Goal: Contribute content: Contribute content

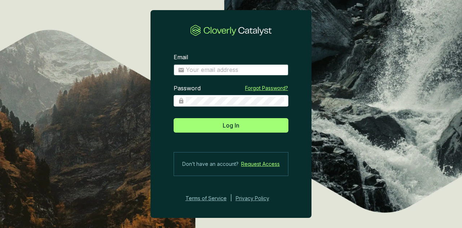
click at [236, 70] on input "Email" at bounding box center [235, 70] width 98 height 8
type input "[PERSON_NAME][EMAIL_ADDRESS][PERSON_NAME][DOMAIN_NAME]"
click at [174, 118] on button "Log In" at bounding box center [231, 125] width 115 height 14
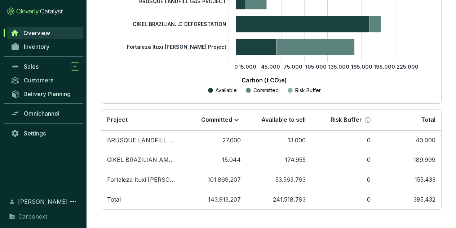
scroll to position [157, 0]
click at [33, 62] on div "Sales" at bounding box center [52, 66] width 56 height 9
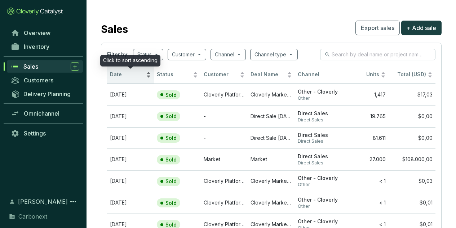
click at [145, 73] on div "Date" at bounding box center [130, 74] width 41 height 9
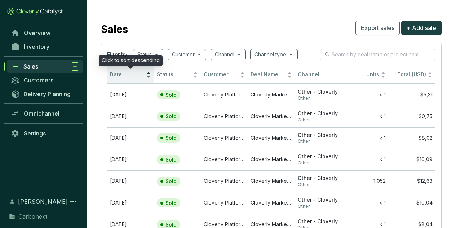
click at [145, 73] on div "Date" at bounding box center [130, 74] width 41 height 9
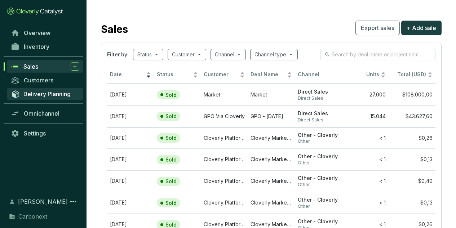
click at [43, 92] on span "Delivery Planning" at bounding box center [46, 93] width 47 height 7
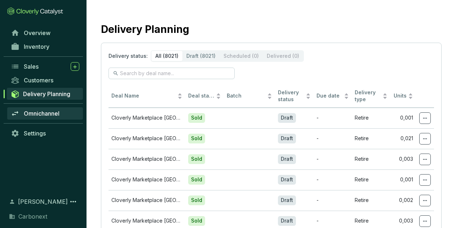
click at [40, 112] on span "Omnichannel" at bounding box center [42, 113] width 36 height 7
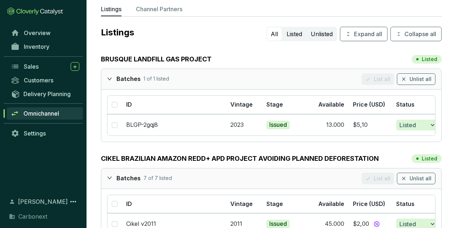
scroll to position [36, 0]
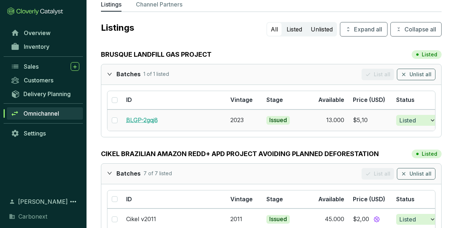
click at [136, 120] on link "BLGP-2gqj8" at bounding box center [142, 119] width 32 height 7
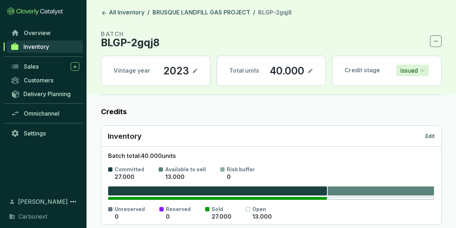
click at [311, 70] on icon at bounding box center [311, 71] width 4 height 4
click at [344, 90] on section "BATCH BLGP-2gqj8 Vintage year 2023 Total units 13.000 Credit stage Issued" at bounding box center [271, 62] width 341 height 65
click at [315, 70] on icon at bounding box center [314, 70] width 6 height 9
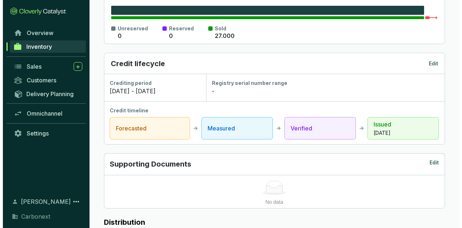
scroll to position [36, 0]
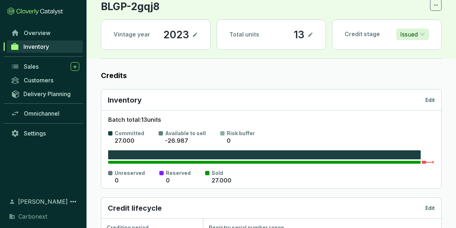
click at [430, 99] on p "Edit" at bounding box center [430, 99] width 9 height 7
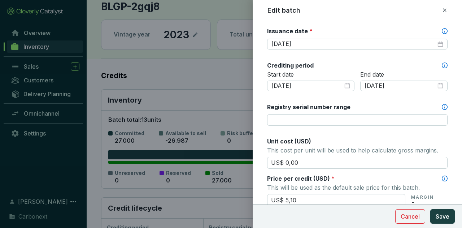
scroll to position [253, 0]
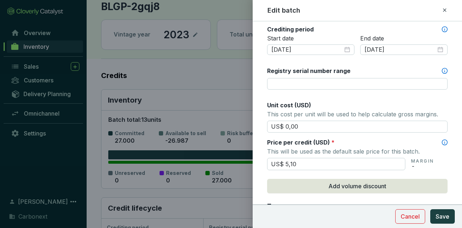
click at [205, 87] on div at bounding box center [231, 114] width 462 height 228
click at [446, 211] on button "Save" at bounding box center [442, 216] width 25 height 14
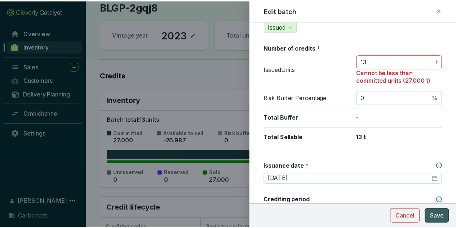
scroll to position [65, 0]
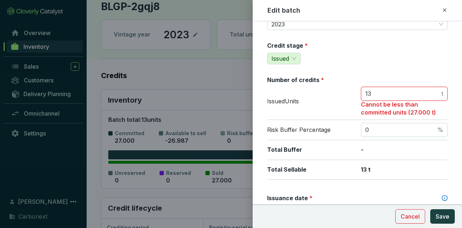
click at [387, 93] on input "13" at bounding box center [402, 94] width 75 height 8
type input "13000"
click at [441, 215] on span "Save" at bounding box center [443, 216] width 14 height 9
click at [419, 214] on span "Cancel" at bounding box center [410, 216] width 19 height 9
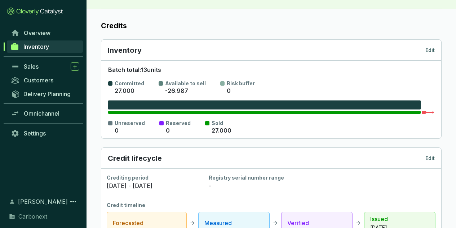
scroll to position [72, 0]
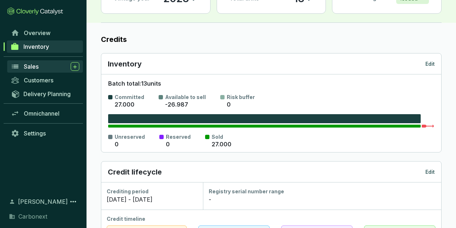
click at [44, 69] on div "Sales" at bounding box center [52, 66] width 56 height 9
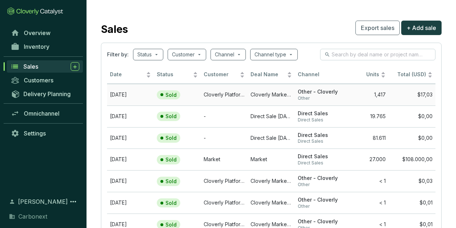
click at [233, 96] on td "Cloverly Platform Buyer" at bounding box center [224, 95] width 47 height 22
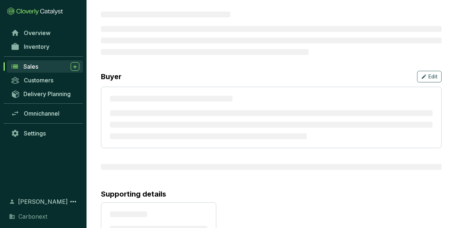
click at [41, 63] on div "Sales" at bounding box center [51, 66] width 56 height 9
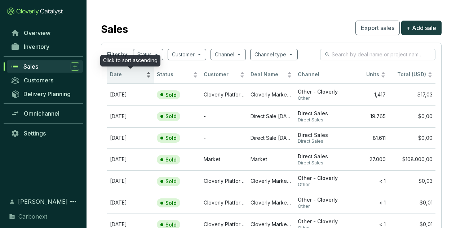
click at [145, 74] on div "Date" at bounding box center [130, 74] width 41 height 9
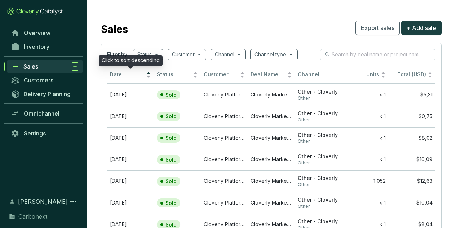
click at [146, 74] on div "Date" at bounding box center [130, 74] width 41 height 9
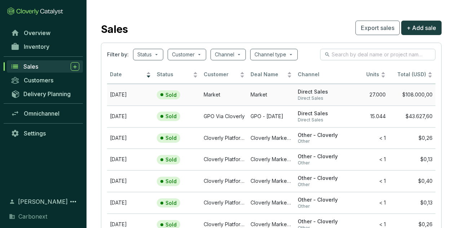
click at [398, 95] on td "$108.000,00" at bounding box center [412, 95] width 47 height 22
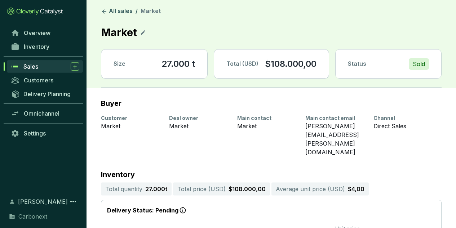
click at [142, 32] on icon at bounding box center [143, 32] width 4 height 4
click at [158, 36] on div "Market" at bounding box center [271, 33] width 341 height 16
click at [153, 30] on icon at bounding box center [155, 32] width 6 height 9
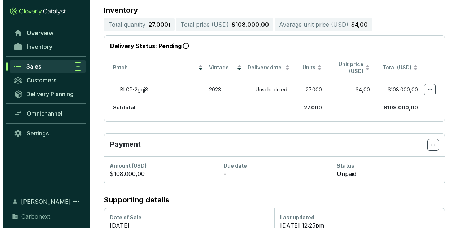
scroll to position [131, 0]
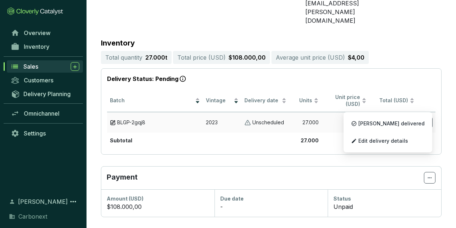
click at [429, 118] on icon at bounding box center [427, 122] width 6 height 9
click at [408, 143] on span "Edit delivery details" at bounding box center [384, 141] width 50 height 6
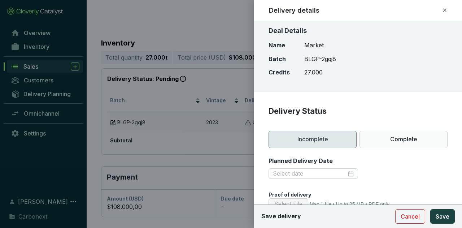
click at [394, 182] on section "Planned Delivery Date" at bounding box center [357, 172] width 179 height 31
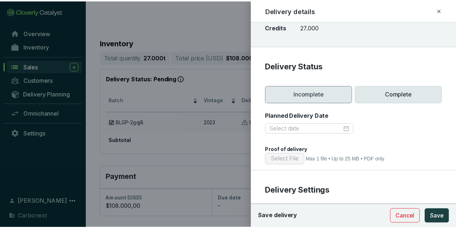
scroll to position [72, 0]
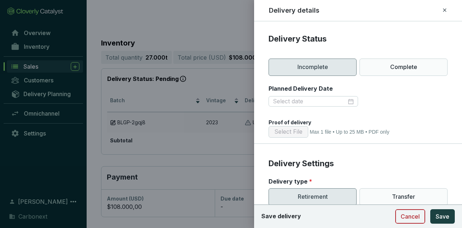
click at [420, 214] on button "Cancel" at bounding box center [410, 216] width 30 height 14
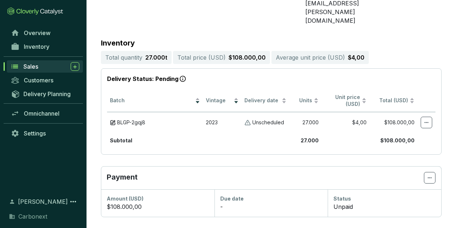
click at [431, 173] on icon at bounding box center [430, 177] width 6 height 9
click at [430, 177] on icon at bounding box center [430, 177] width 4 height 1
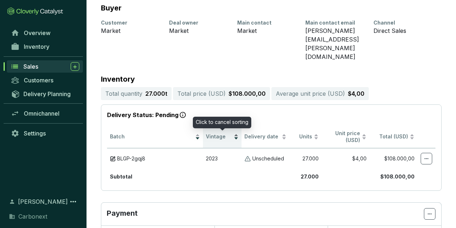
scroll to position [0, 0]
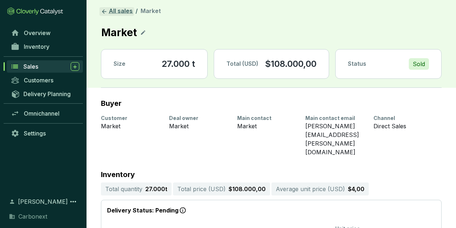
click at [113, 12] on link "All sales" at bounding box center [117, 11] width 35 height 9
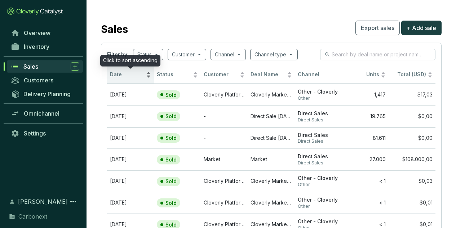
click at [126, 79] on div "Date" at bounding box center [130, 74] width 41 height 9
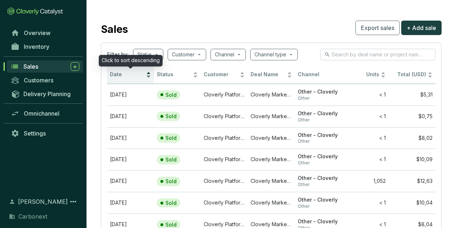
click at [125, 77] on span "Date" at bounding box center [127, 74] width 35 height 7
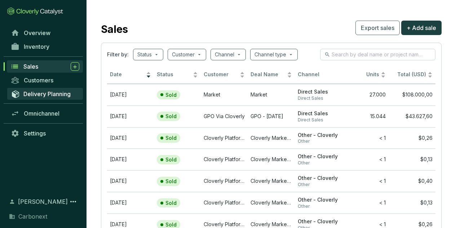
click at [58, 91] on span "Delivery Planning" at bounding box center [46, 93] width 47 height 7
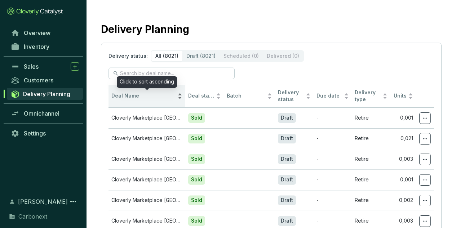
click at [137, 92] on span "Deal Name" at bounding box center [144, 95] width 65 height 7
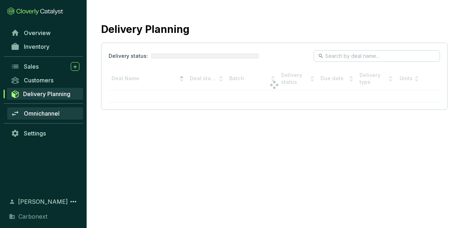
click at [49, 112] on span "Omnichannel" at bounding box center [42, 113] width 36 height 7
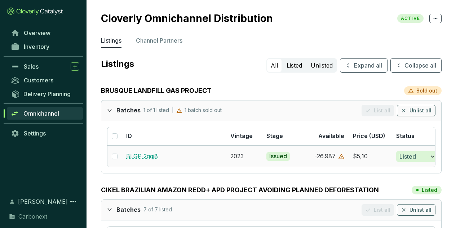
click at [139, 155] on link "BLGP-2gqj8" at bounding box center [142, 155] width 32 height 7
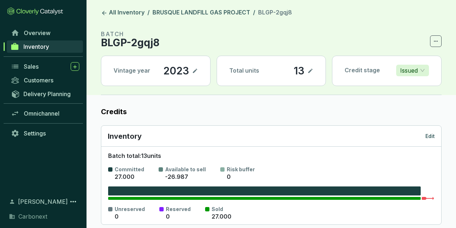
click at [310, 70] on icon at bounding box center [311, 70] width 6 height 9
click at [312, 68] on icon at bounding box center [314, 70] width 6 height 9
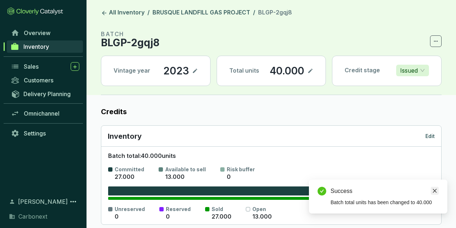
click at [436, 189] on icon "close" at bounding box center [435, 190] width 5 height 5
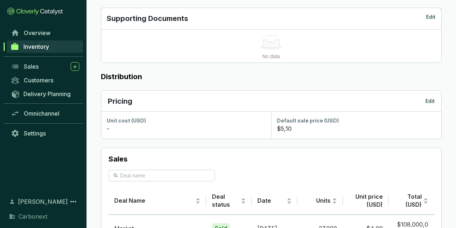
scroll to position [385, 0]
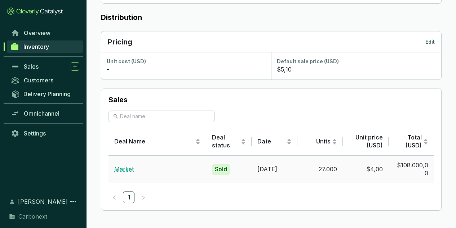
click at [123, 167] on link "Market" at bounding box center [123, 168] width 19 height 7
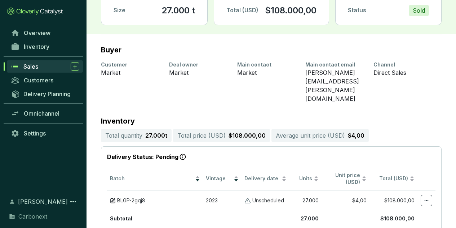
scroll to position [108, 0]
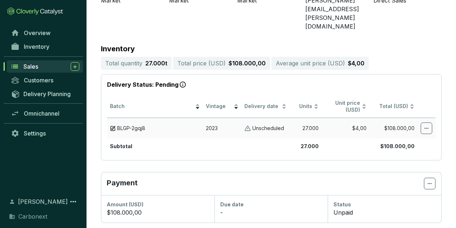
click at [430, 122] on span at bounding box center [427, 128] width 12 height 12
click at [427, 95] on th at bounding box center [427, 106] width 18 height 23
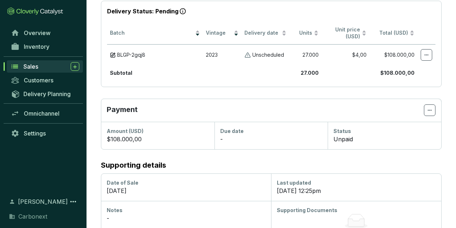
scroll to position [186, 0]
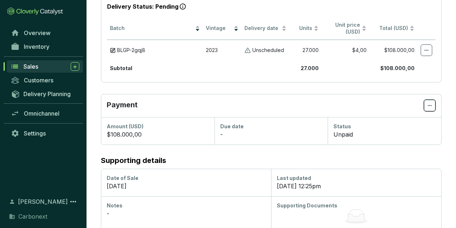
click at [428, 101] on icon at bounding box center [430, 105] width 6 height 9
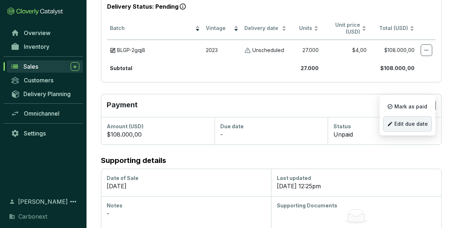
click at [421, 121] on span "Edit due date" at bounding box center [412, 124] width 34 height 6
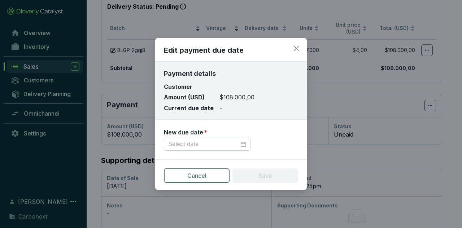
click at [200, 174] on span "Cancel" at bounding box center [196, 175] width 19 height 9
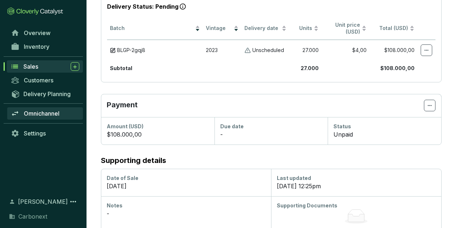
click at [34, 112] on span "Omnichannel" at bounding box center [42, 113] width 36 height 7
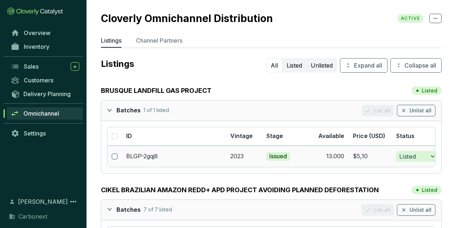
click at [113, 156] on input "checkbox" at bounding box center [115, 156] width 6 height 6
checkbox input "true"
click at [113, 156] on input "checkbox" at bounding box center [115, 156] width 6 height 6
checkbox input "false"
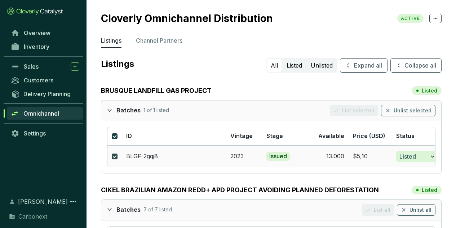
checkbox input "false"
click at [153, 88] on link "BRUSQUE LANDFILL GAS PROJECT" at bounding box center [156, 91] width 111 height 10
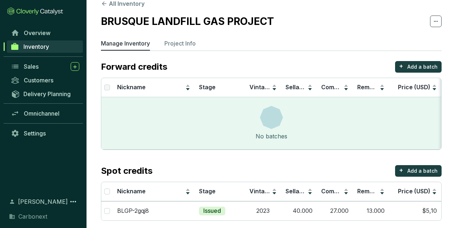
scroll to position [18, 0]
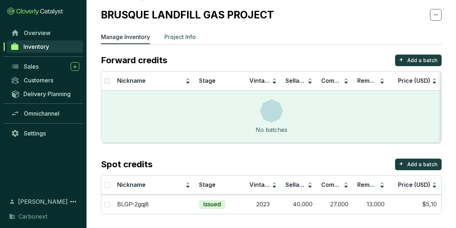
click at [189, 34] on p "Project Info" at bounding box center [180, 36] width 31 height 9
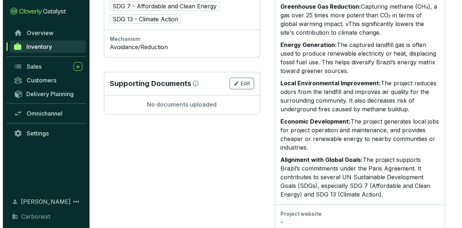
scroll to position [489, 0]
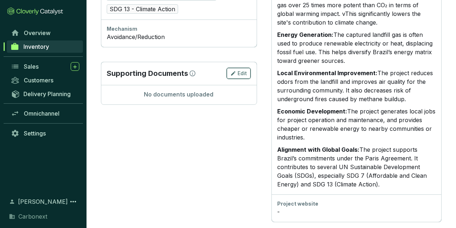
click at [247, 74] on span "Edit" at bounding box center [242, 73] width 9 height 7
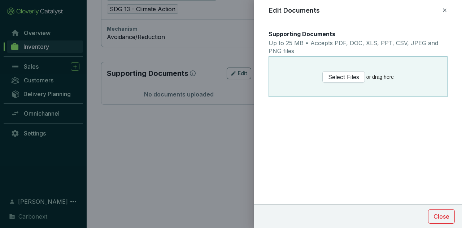
click at [205, 117] on div at bounding box center [231, 114] width 462 height 228
click at [449, 6] on div "Edit Documents" at bounding box center [358, 10] width 191 height 9
click at [446, 7] on icon at bounding box center [445, 10] width 6 height 9
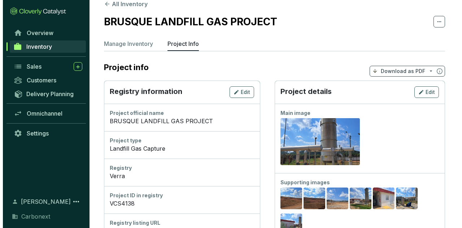
scroll to position [11, 0]
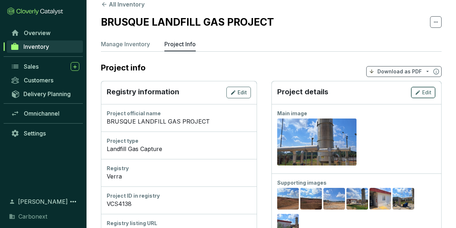
click at [420, 94] on icon "button" at bounding box center [418, 92] width 6 height 9
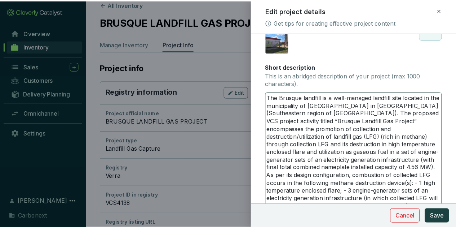
scroll to position [36, 0]
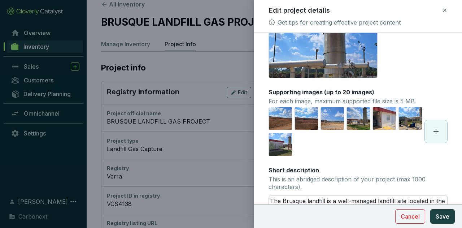
click at [444, 6] on icon at bounding box center [445, 10] width 6 height 9
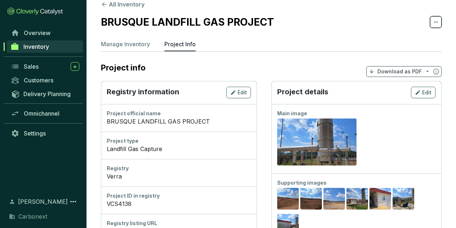
click at [434, 20] on icon at bounding box center [436, 22] width 6 height 9
click at [211, 66] on section "Project info Download as PDF" at bounding box center [271, 71] width 341 height 19
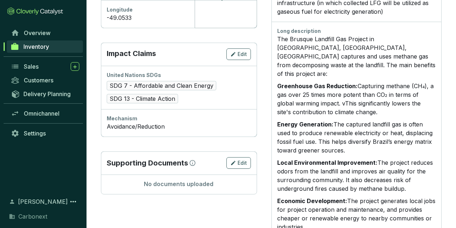
scroll to position [408, 0]
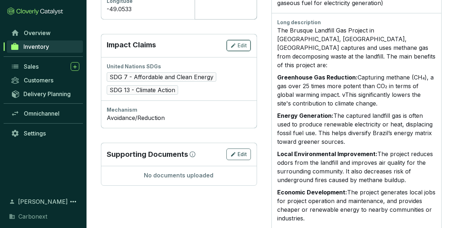
click at [241, 44] on span "Edit" at bounding box center [242, 45] width 9 height 7
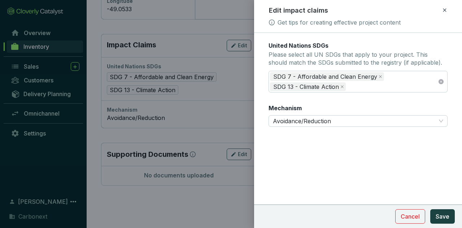
click at [445, 9] on icon at bounding box center [444, 9] width 3 height 3
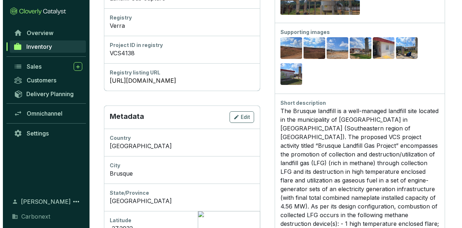
scroll to position [56, 0]
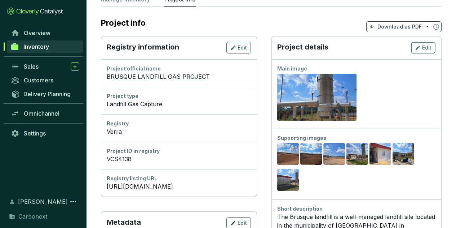
click at [421, 47] on div "Edit" at bounding box center [423, 47] width 17 height 9
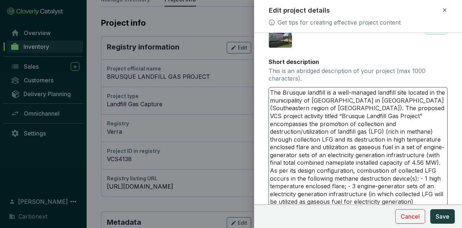
scroll to position [8, 0]
click at [315, 199] on textarea "The Brusque landfill is a well-managed landfill site located in the municipalit…" at bounding box center [358, 147] width 178 height 120
type textarea "The Brusque landfill is a well-managed landfill site located in the municipalit…"
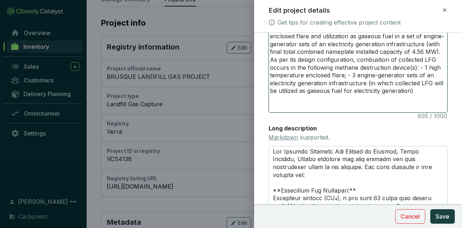
scroll to position [289, 0]
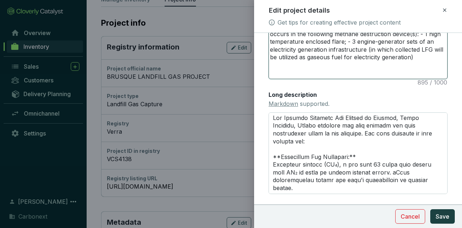
type textarea "The Brusque landfill is a well-managed landfill site located in the municipalit…"
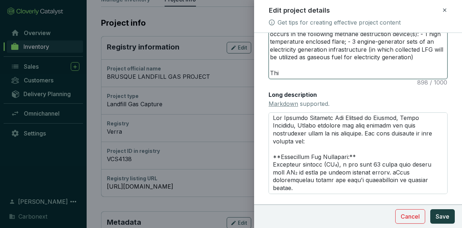
type textarea "The Brusque landfill is a well-managed landfill site located in the municipalit…"
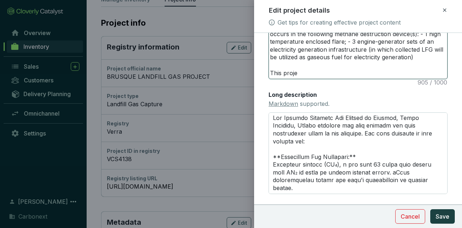
type textarea "The Brusque landfill is a well-managed landfill site located in the municipalit…"
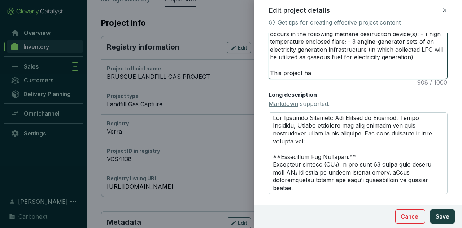
type textarea "The Brusque landfill is a well-managed landfill site located in the municipalit…"
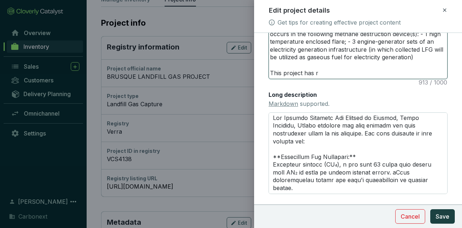
type textarea "The Brusque landfill is a well-managed landfill site located in the municipalit…"
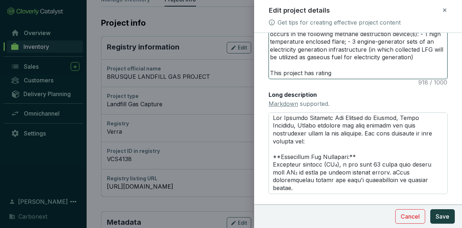
type textarea "The Brusque landfill is a well-managed landfill site located in the municipalit…"
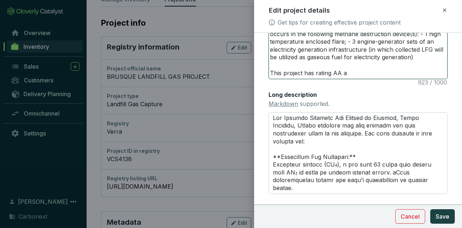
type textarea "The Brusque landfill is a well-managed landfill site located in the municipalit…"
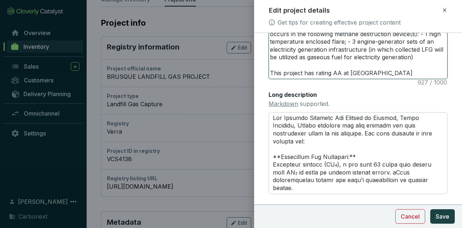
type textarea "The Brusque landfill is a well-managed landfill site located in the municipalit…"
drag, startPoint x: 375, startPoint y: 72, endPoint x: 239, endPoint y: 74, distance: 136.8
click at [239, 74] on div "Edit project details Get tips for creating effective project content Main image…" at bounding box center [231, 114] width 462 height 228
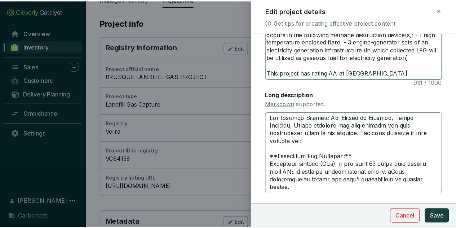
scroll to position [194, 0]
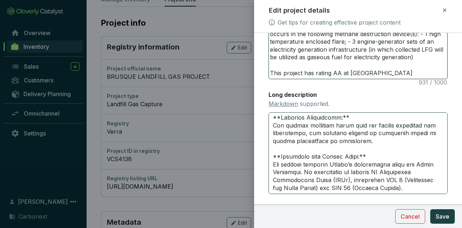
type textarea "The Brusque landfill is a well-managed landfill site located in the municipalit…"
click at [281, 191] on textarea "Long description Markdown supported." at bounding box center [357, 153] width 179 height 82
paste textarea "This project has rating AA at [GEOGRAPHIC_DATA]"
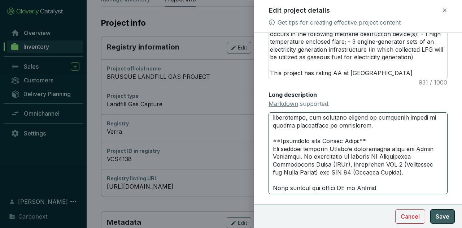
type textarea "Lor Ipsumdo Sitametc Adi Elitsed do Eiusmod, Tempo Incididu, Utlabo etdolore ma…"
click at [445, 217] on span "Save" at bounding box center [443, 216] width 14 height 9
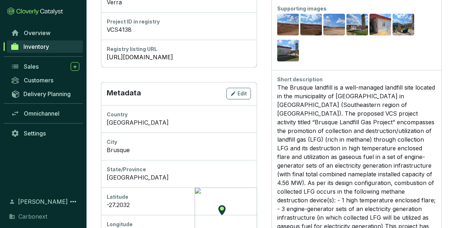
scroll to position [0, 0]
